Goal: Find specific page/section: Find specific page/section

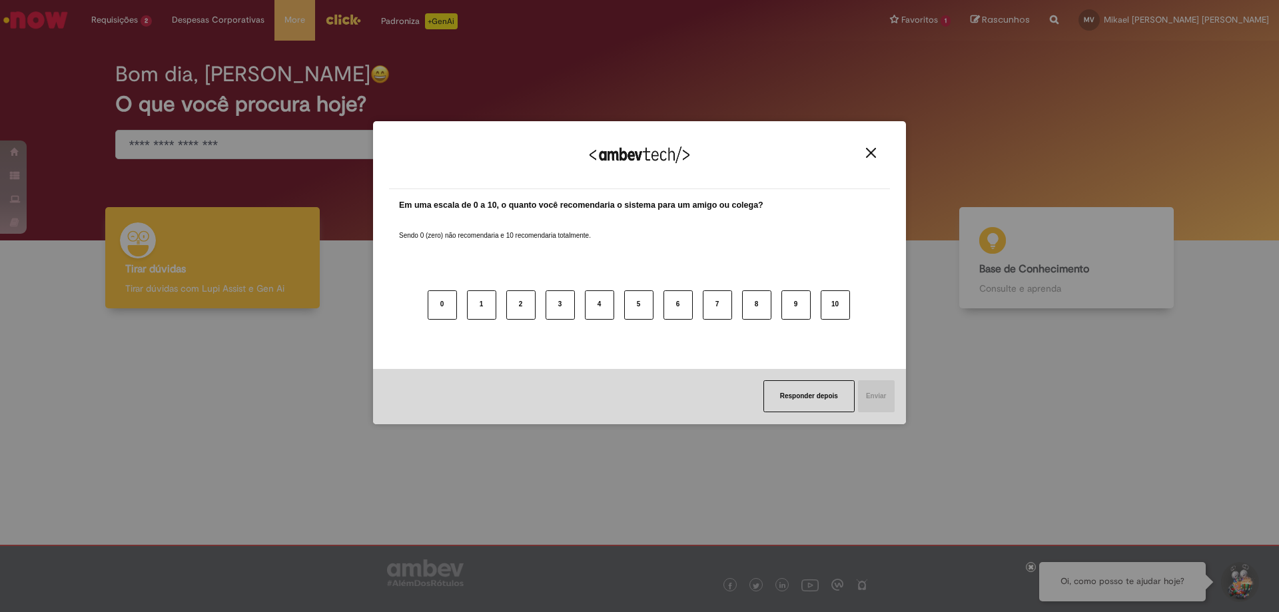
click at [873, 151] on img "Close" at bounding box center [871, 153] width 10 height 10
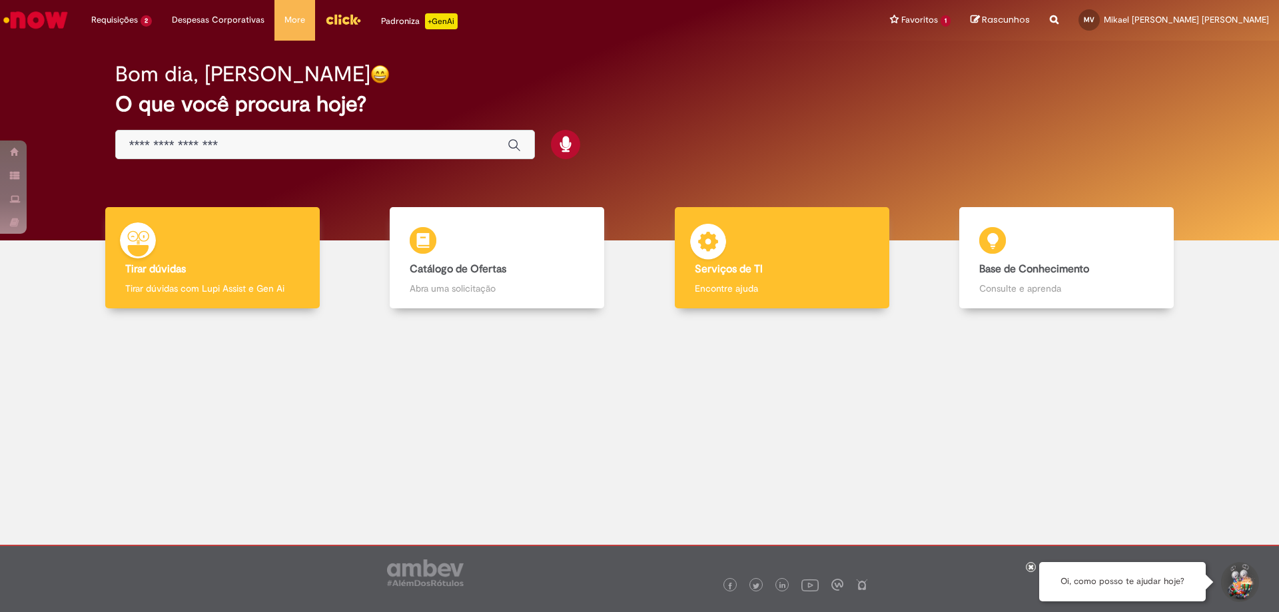
click at [808, 251] on div "Serviços de TI Serviços de TI Encontre ajuda" at bounding box center [782, 258] width 214 height 102
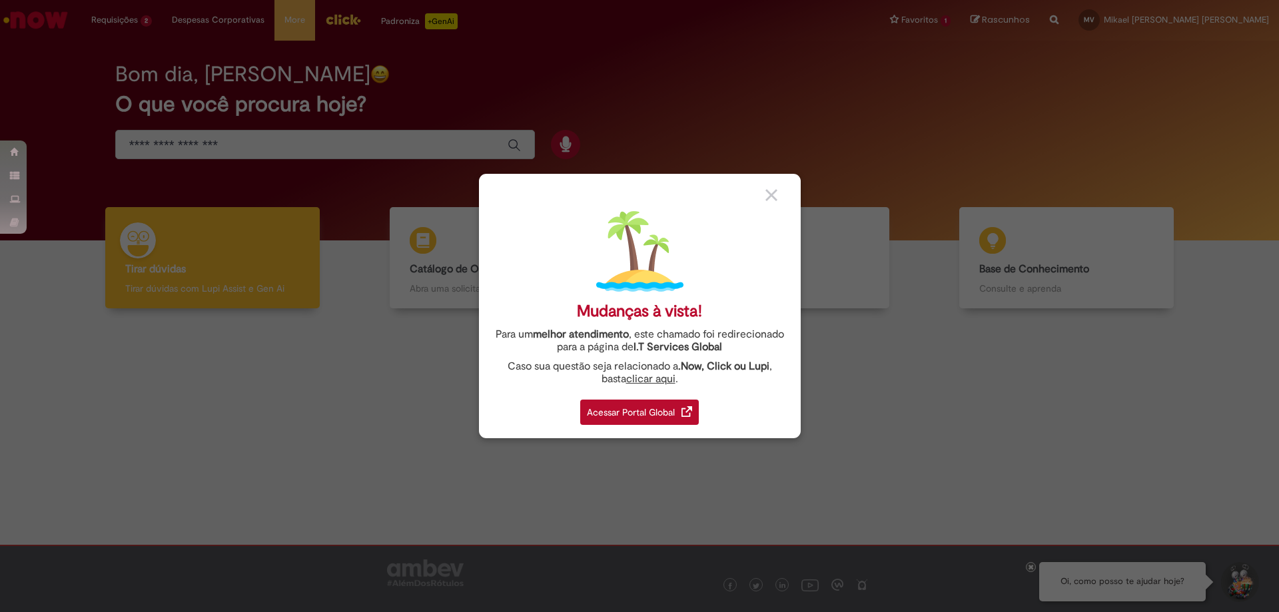
click at [691, 409] on img at bounding box center [686, 411] width 11 height 11
